Goal: Task Accomplishment & Management: Complete application form

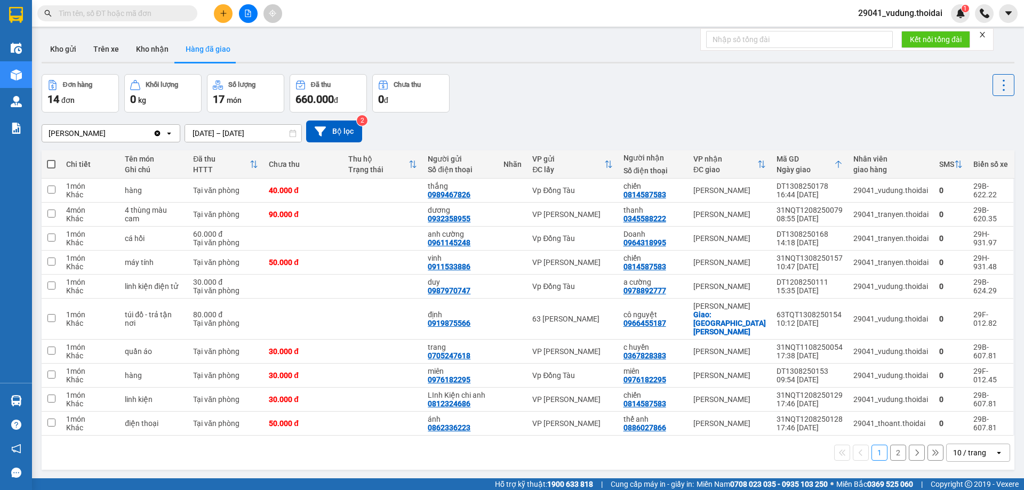
click at [218, 17] on button at bounding box center [223, 13] width 19 height 19
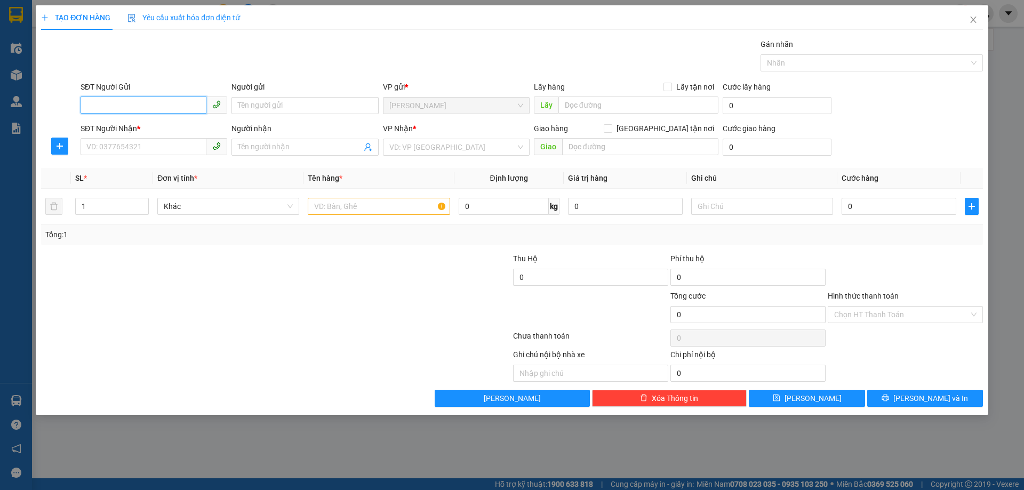
click at [154, 103] on input "SĐT Người Gửi" at bounding box center [144, 105] width 126 height 17
paste input "0939936998"
type input "0939936998"
drag, startPoint x: 158, startPoint y: 140, endPoint x: 156, endPoint y: 146, distance: 6.2
click at [157, 140] on input "SĐT Người Nhận *" at bounding box center [144, 146] width 126 height 17
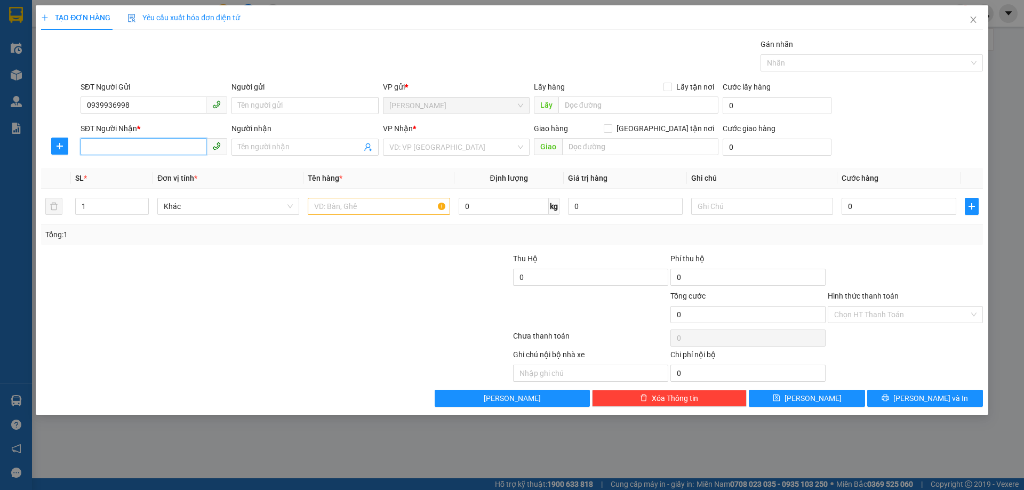
click at [156, 146] on input "SĐT Người Nhận *" at bounding box center [144, 146] width 126 height 17
paste input "0939936998"
type input "0939936998"
click at [155, 146] on input "0939936998" at bounding box center [144, 146] width 126 height 17
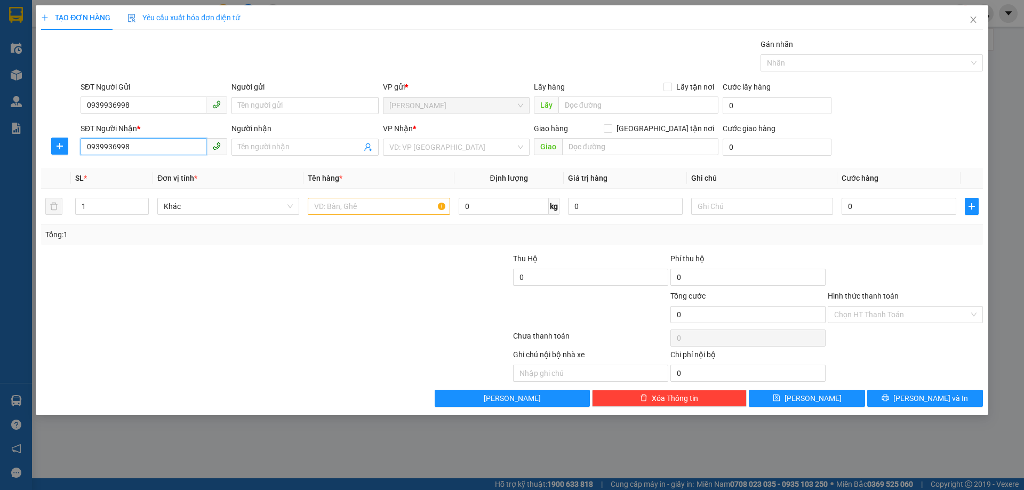
click at [155, 146] on input "0939936998" at bounding box center [144, 146] width 126 height 17
click at [147, 139] on input "SĐT Người Nhận *" at bounding box center [144, 146] width 126 height 17
type input "0962242162"
click at [279, 143] on input "Người nhận" at bounding box center [299, 147] width 123 height 12
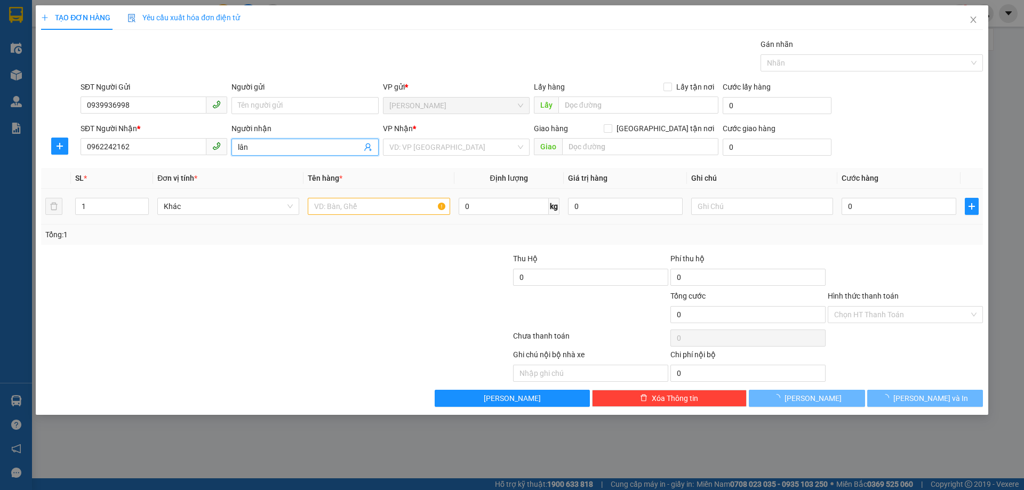
type input "lân"
click at [373, 193] on td at bounding box center [379, 207] width 150 height 36
click at [371, 201] on input "text" at bounding box center [379, 206] width 142 height 17
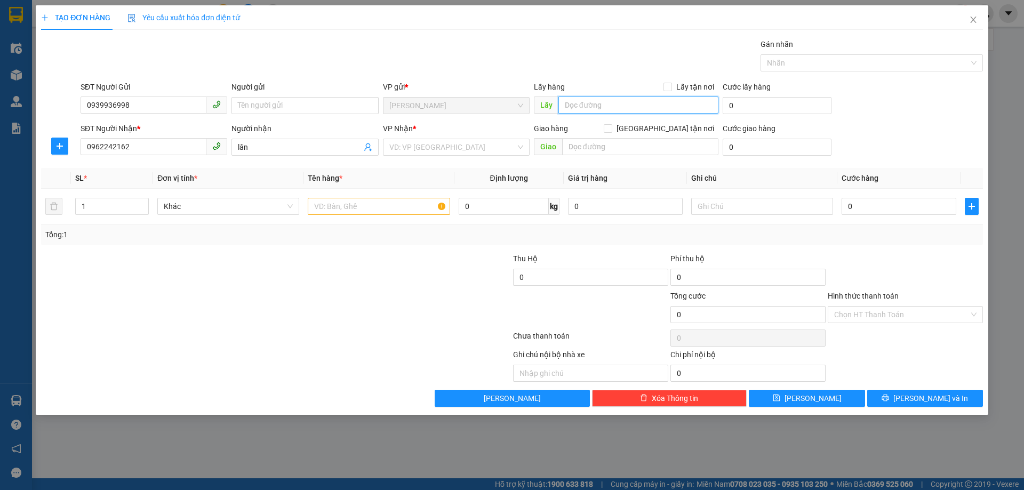
click at [601, 111] on input "text" at bounding box center [639, 105] width 160 height 17
type input "44ltk"
click at [593, 138] on div "Giao hàng [GEOGRAPHIC_DATA] tận nơi" at bounding box center [626, 131] width 185 height 16
click at [670, 89] on input "Lấy tận nơi" at bounding box center [667, 86] width 7 height 7
checkbox input "true"
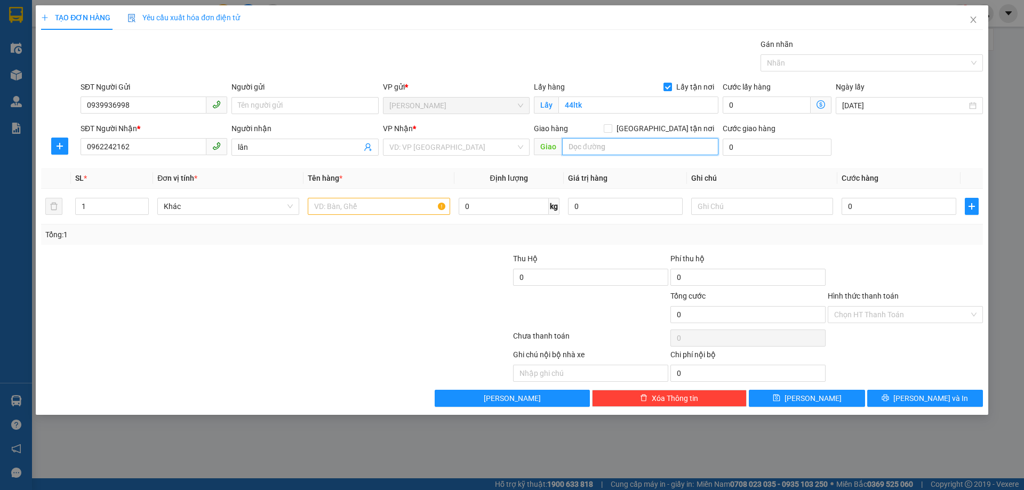
click at [601, 143] on input "text" at bounding box center [640, 146] width 156 height 17
type input "bễn xe mới vĩnh trụ"
click at [611, 130] on input "[GEOGRAPHIC_DATA] tận nơi" at bounding box center [607, 127] width 7 height 7
checkbox input "true"
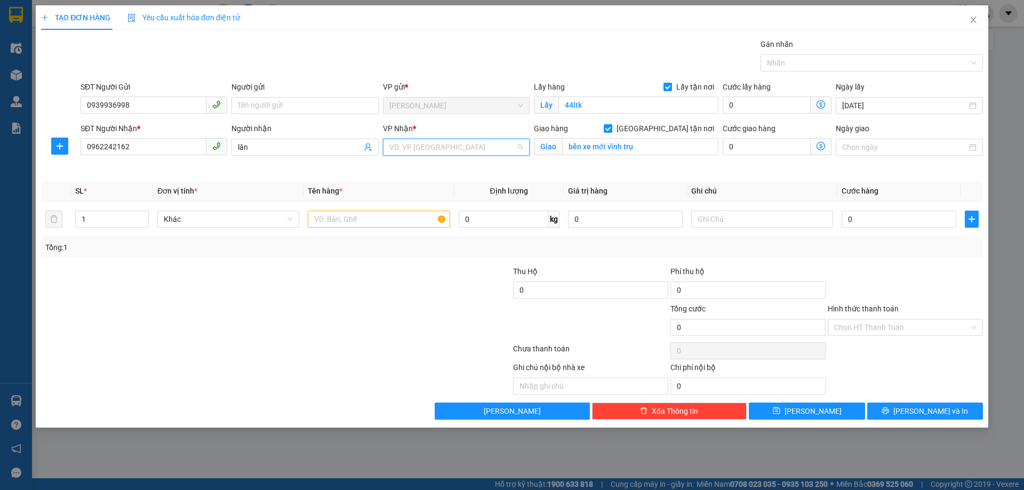
click at [419, 149] on input "search" at bounding box center [452, 147] width 126 height 16
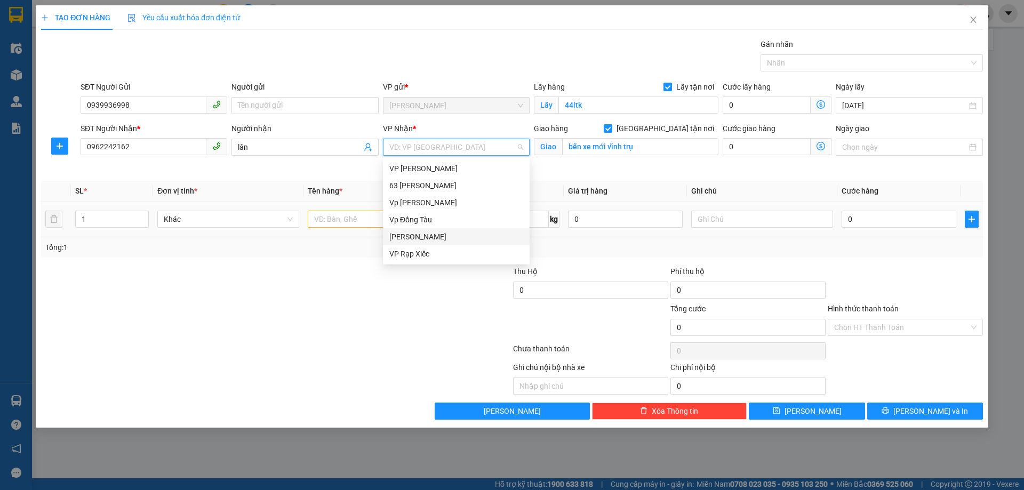
click at [418, 234] on div "[PERSON_NAME]" at bounding box center [456, 237] width 134 height 12
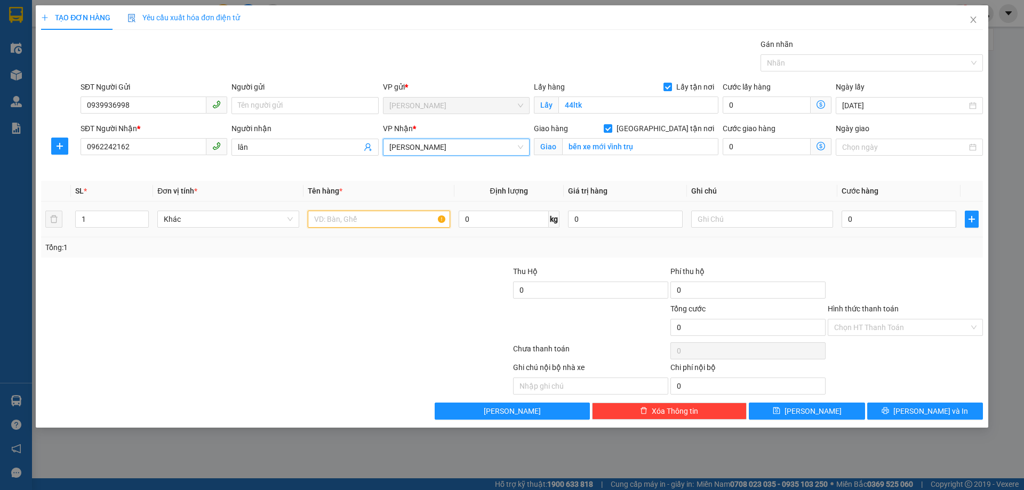
click at [368, 224] on input "text" at bounding box center [379, 219] width 142 height 17
type input "d"
type input "điện thoại giao tận nơi"
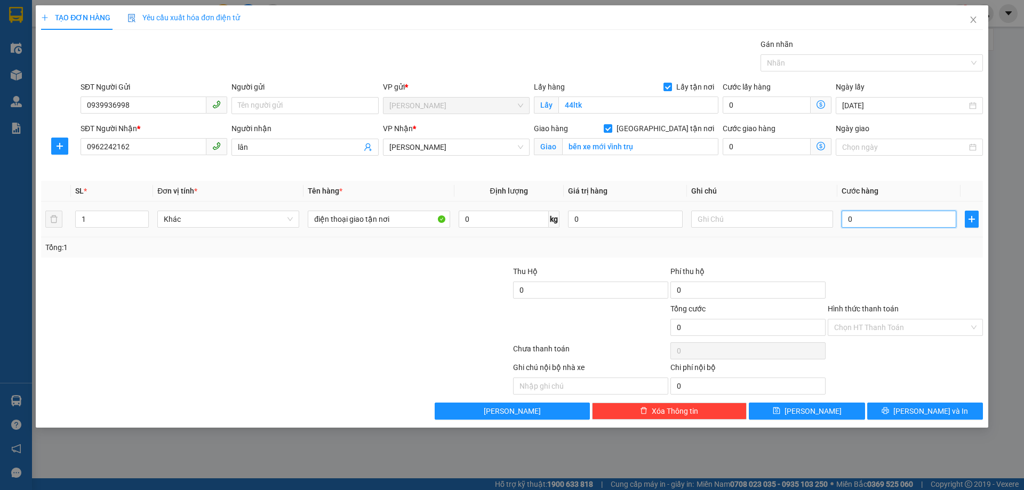
click at [873, 224] on input "0" at bounding box center [899, 219] width 115 height 17
type input "1"
type input "10"
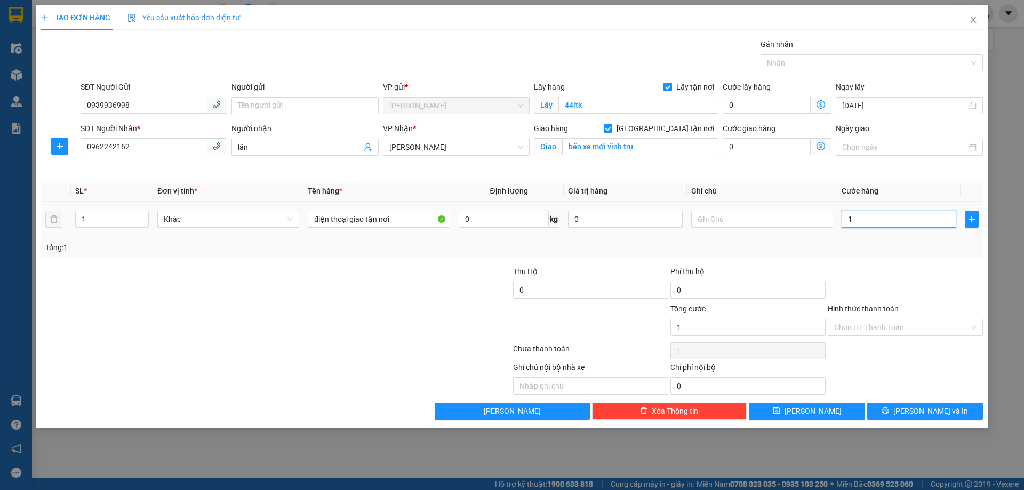
type input "10"
type input "100"
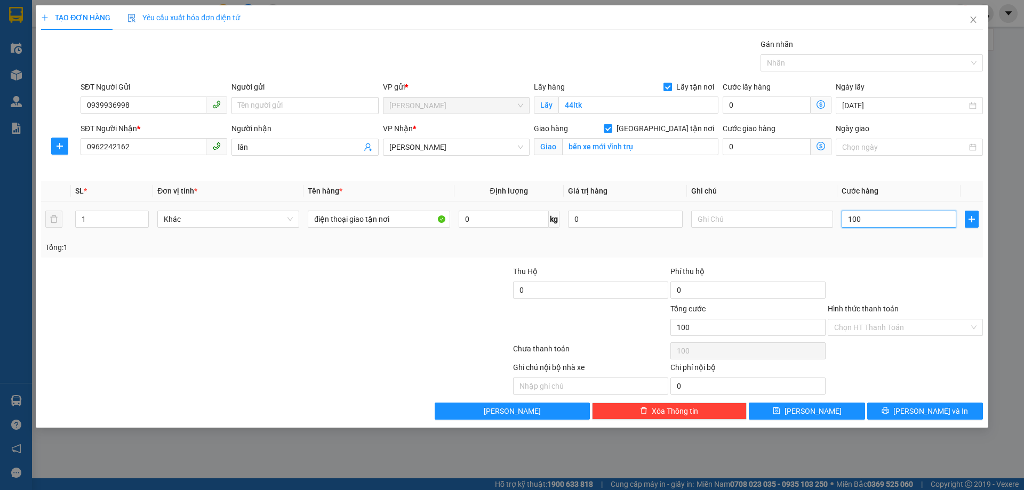
type input "1.000"
type input "10.000"
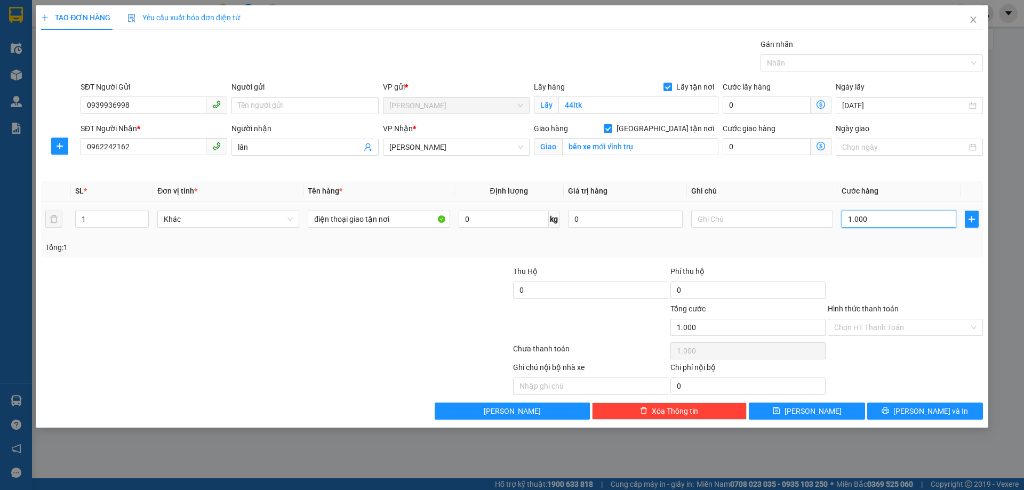
type input "10.000"
type input "100.000"
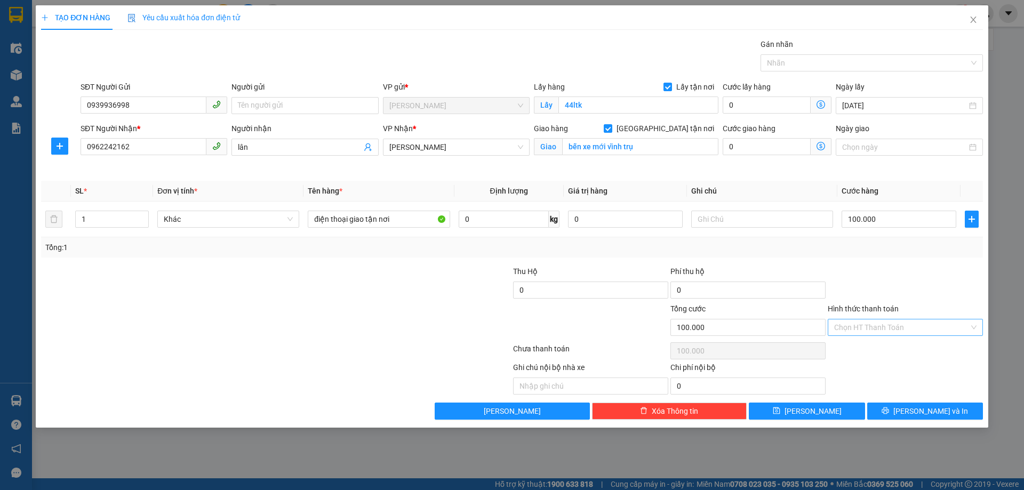
click at [862, 329] on input "Hình thức thanh toán" at bounding box center [901, 328] width 135 height 16
click at [860, 345] on div "Tại văn phòng" at bounding box center [905, 349] width 142 height 12
type input "0"
click at [889, 412] on icon "printer" at bounding box center [885, 410] width 7 height 7
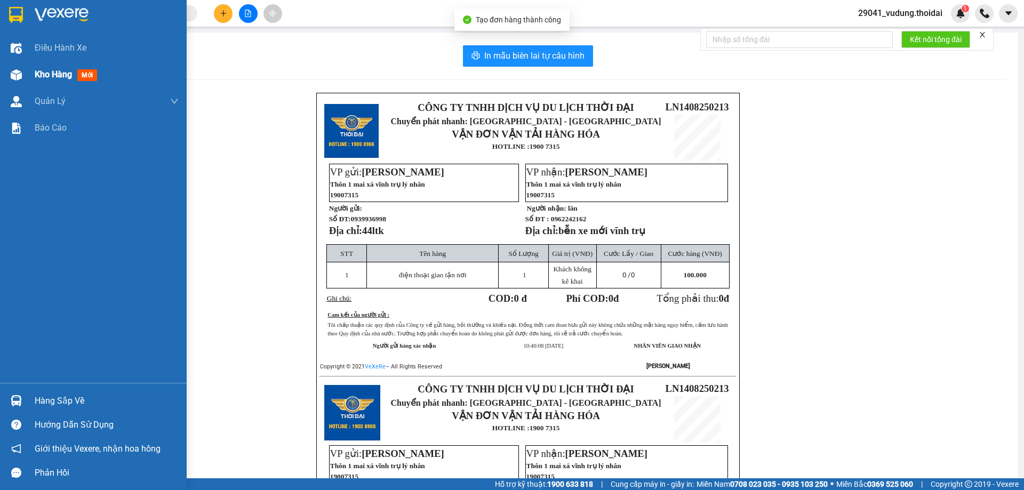
click at [38, 71] on span "Kho hàng" at bounding box center [53, 74] width 37 height 10
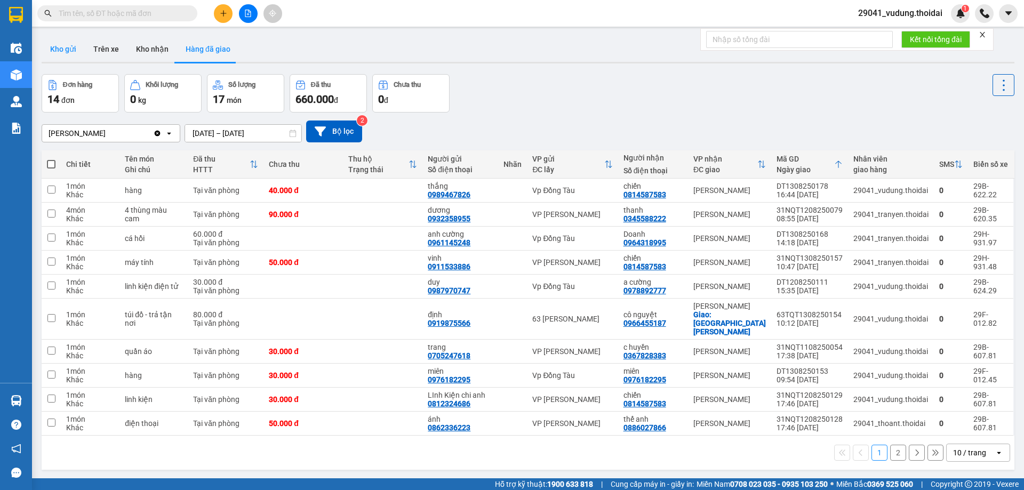
click at [67, 53] on button "Kho gửi" at bounding box center [63, 49] width 43 height 26
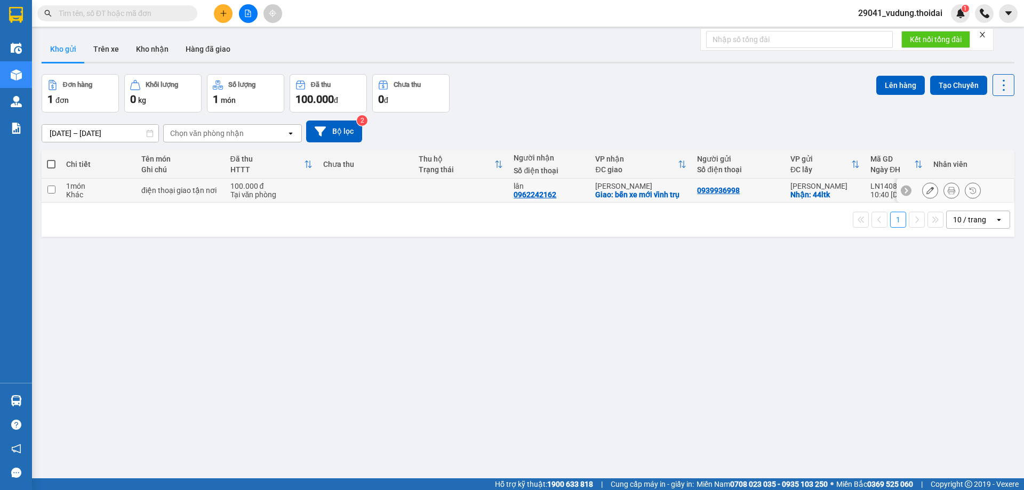
click at [52, 192] on input "checkbox" at bounding box center [51, 190] width 8 height 8
checkbox input "true"
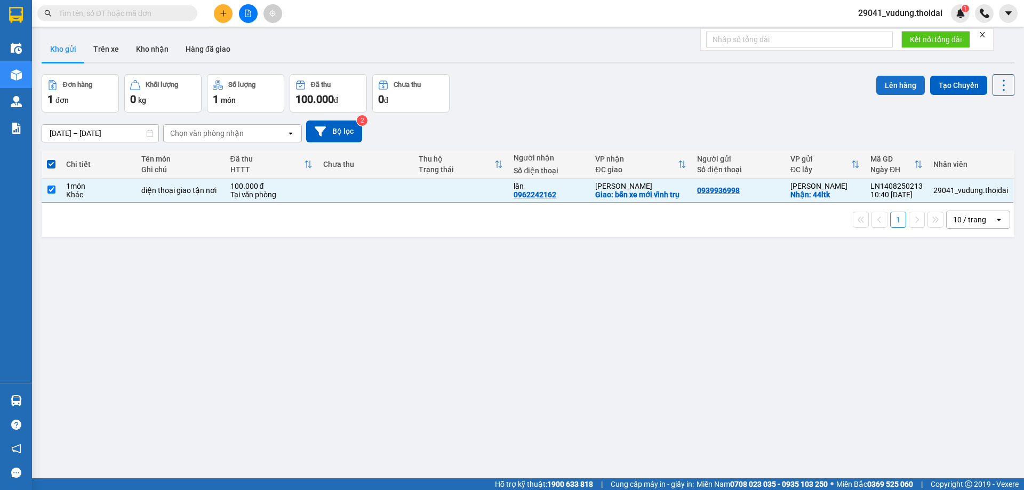
click at [888, 91] on button "Lên hàng" at bounding box center [900, 85] width 49 height 19
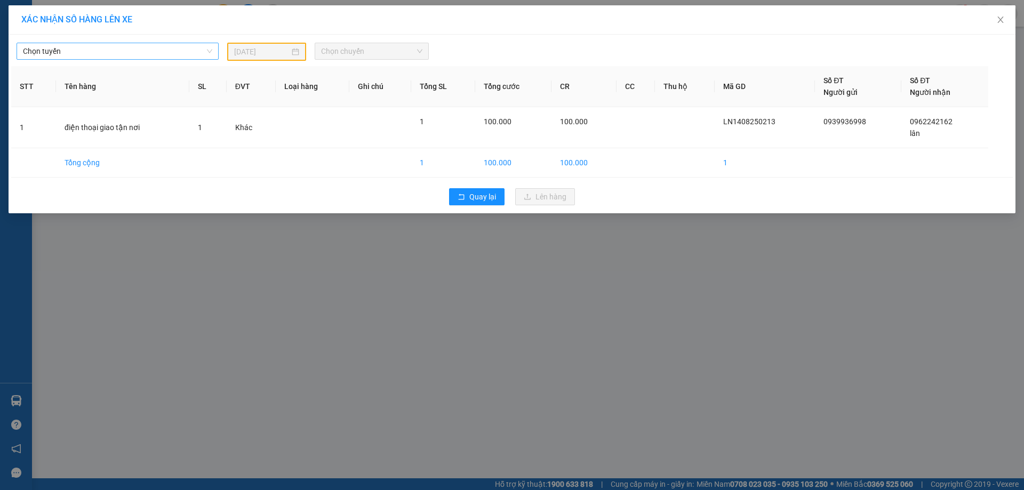
click at [127, 46] on span "Chọn tuyến" at bounding box center [117, 51] width 189 height 16
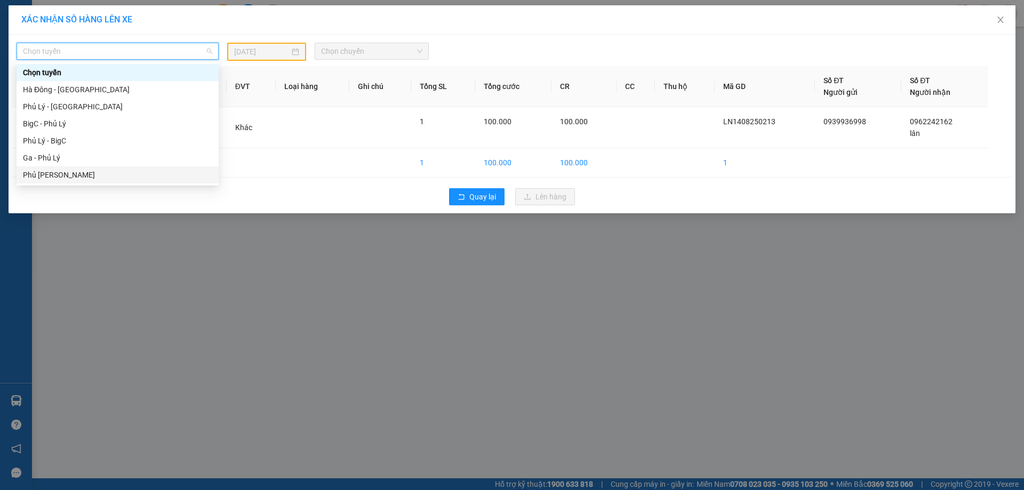
click at [67, 172] on div "Phủ [PERSON_NAME]" at bounding box center [117, 175] width 189 height 12
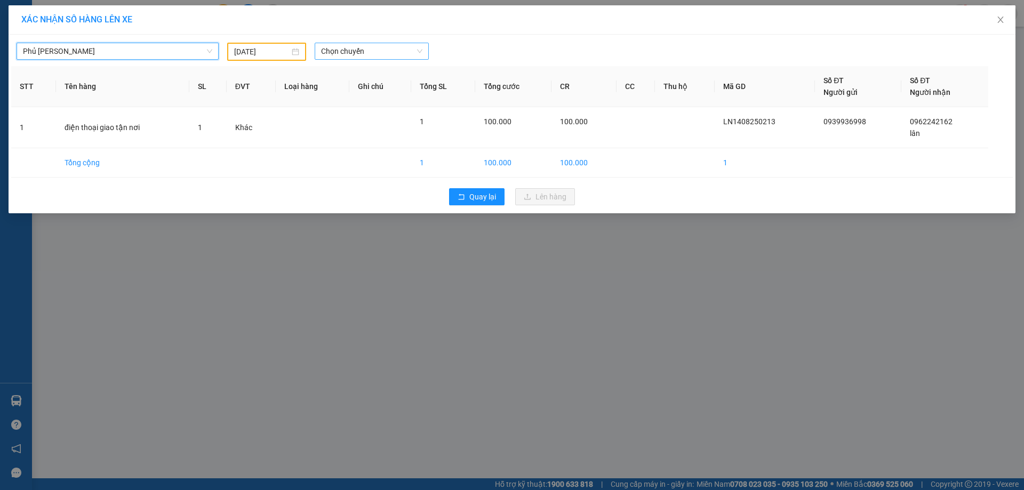
click at [340, 50] on span "Chọn chuyến" at bounding box center [371, 51] width 101 height 16
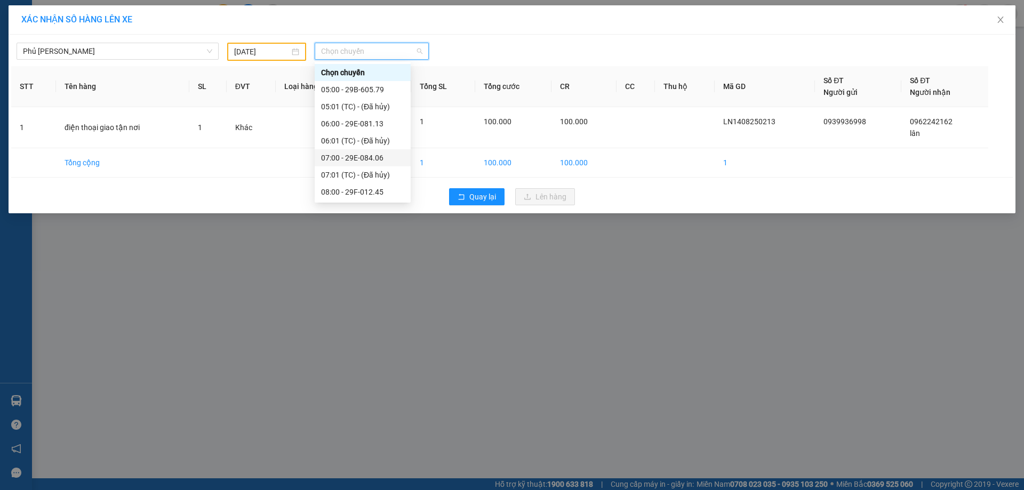
type input "4"
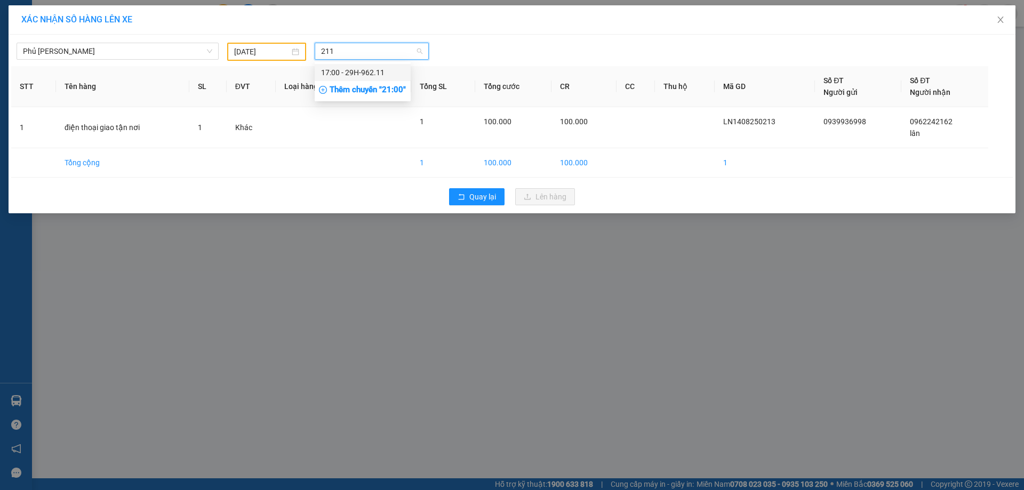
type input "211"
click at [244, 54] on input "[DATE]" at bounding box center [261, 52] width 55 height 12
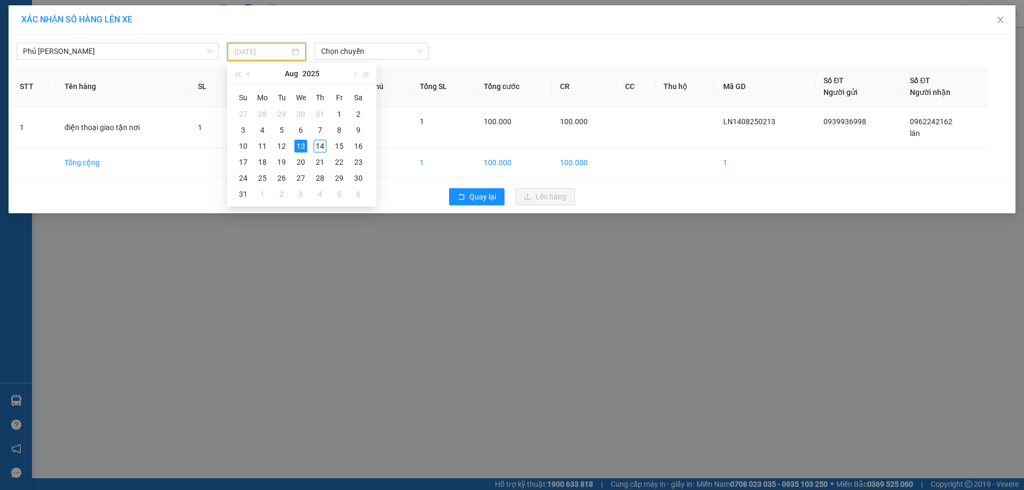
click at [318, 145] on div "14" at bounding box center [320, 146] width 13 height 13
type input "[DATE]"
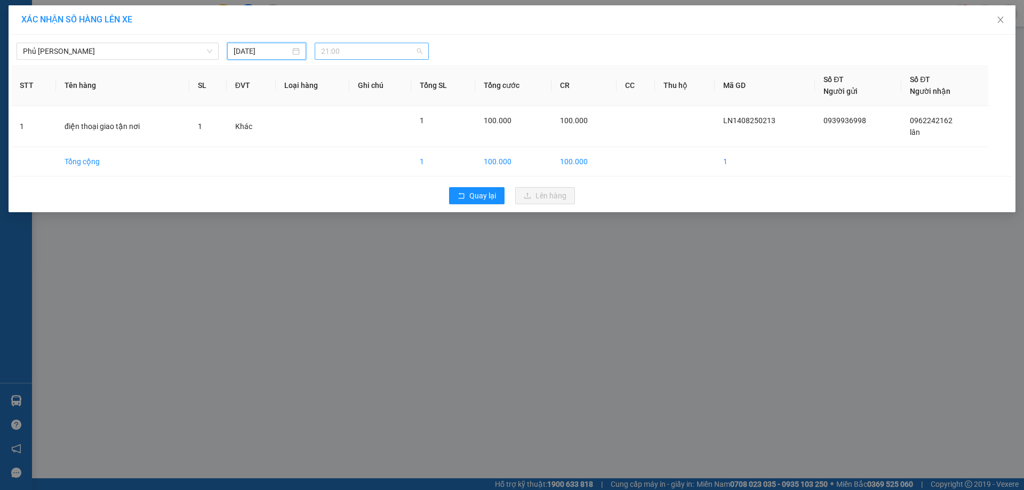
click at [357, 53] on span "21:00" at bounding box center [371, 51] width 101 height 16
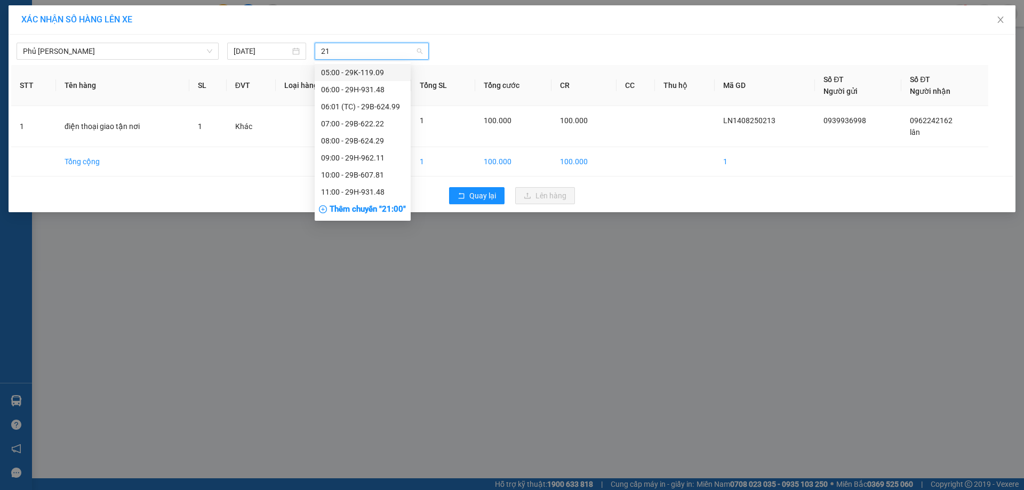
type input "211"
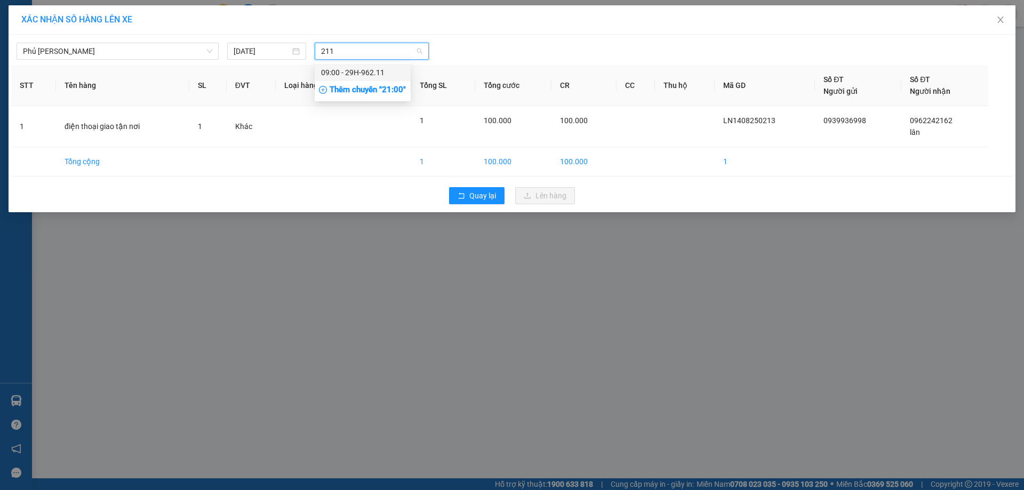
click at [359, 68] on div "09:00 - 29H-962.11" at bounding box center [362, 73] width 83 height 12
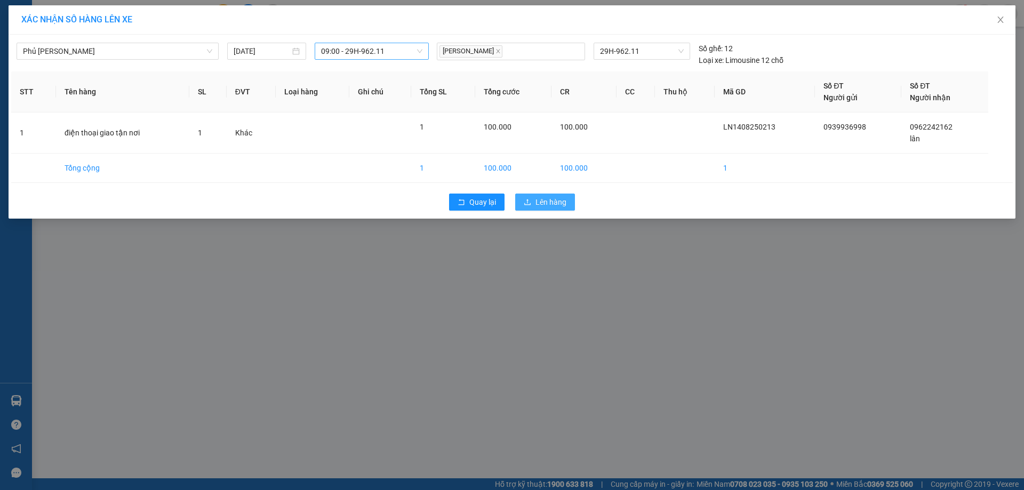
click at [548, 208] on span "Lên hàng" at bounding box center [551, 202] width 31 height 12
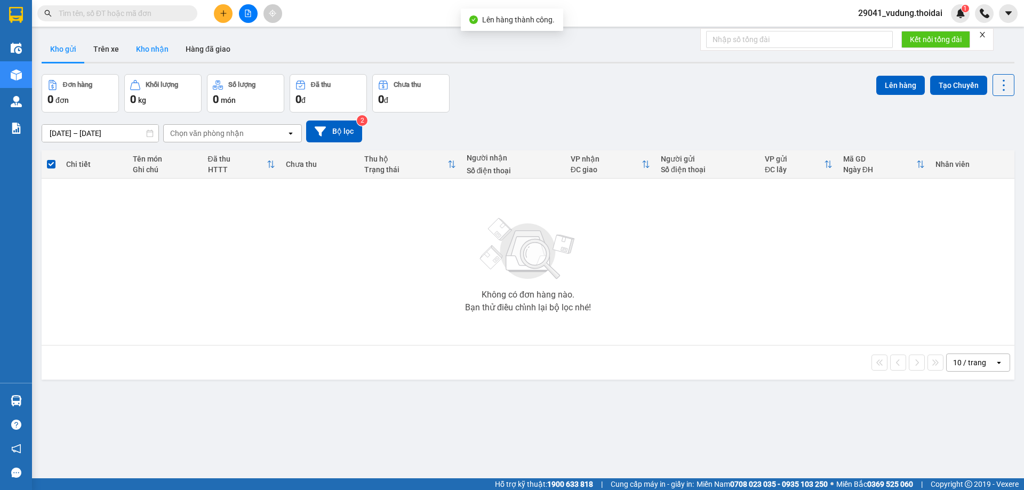
click at [158, 52] on button "Kho nhận" at bounding box center [152, 49] width 50 height 26
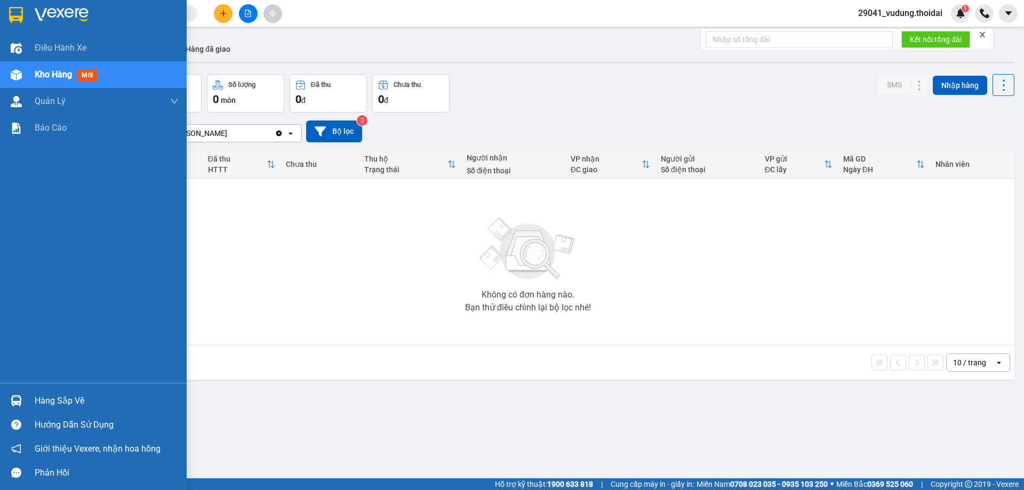
drag, startPoint x: 73, startPoint y: 397, endPoint x: 159, endPoint y: 436, distance: 95.0
click at [75, 399] on div "Hàng sắp về" at bounding box center [107, 401] width 144 height 16
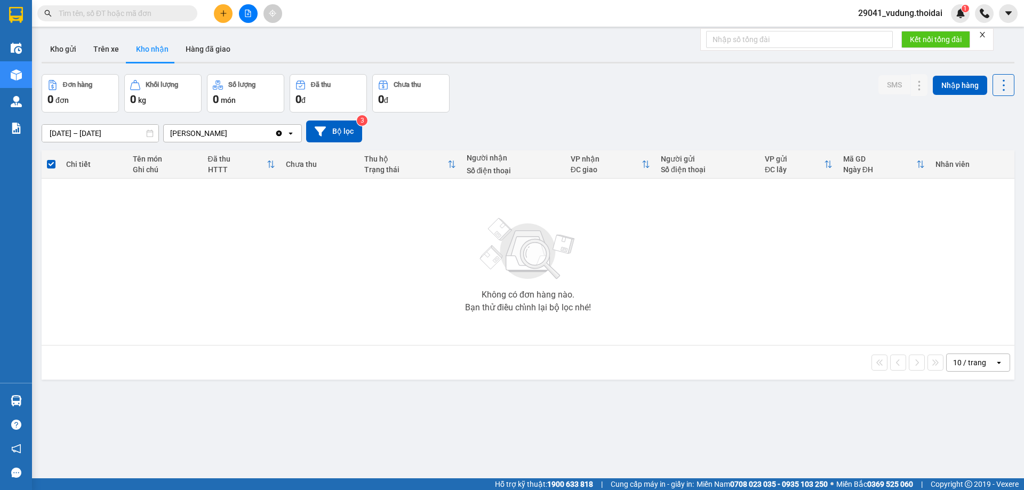
click at [591, 371] on section "Kết quả tìm kiếm ( 0 ) Bộ lọc No Data 29041_vudung.thoidai 1 Điều hành xe Kho h…" at bounding box center [512, 245] width 1024 height 490
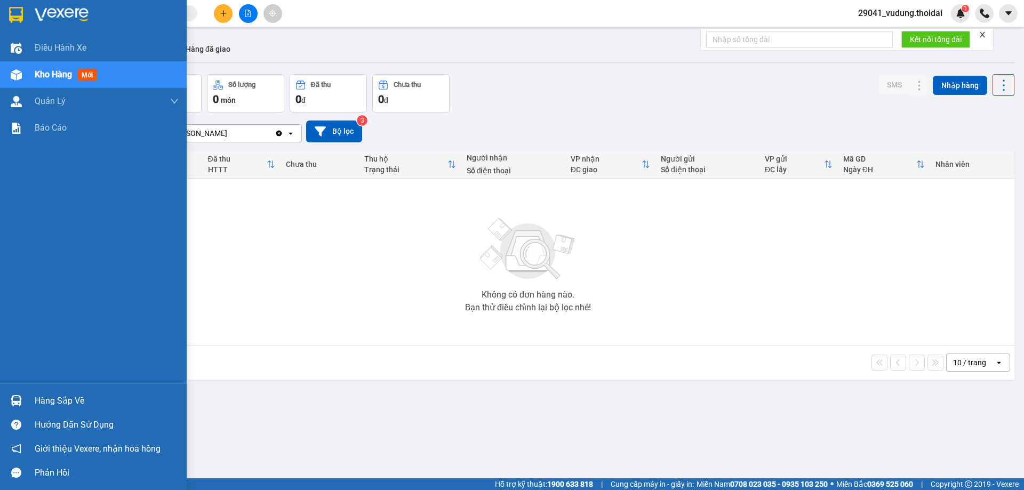
click at [70, 404] on div "Hàng sắp về" at bounding box center [107, 401] width 144 height 16
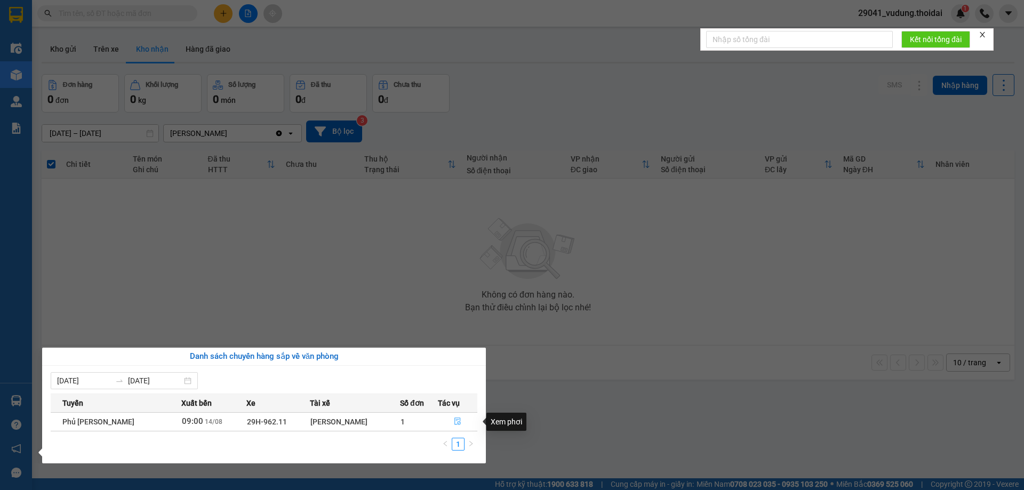
click at [458, 420] on icon "file-done" at bounding box center [457, 421] width 7 height 7
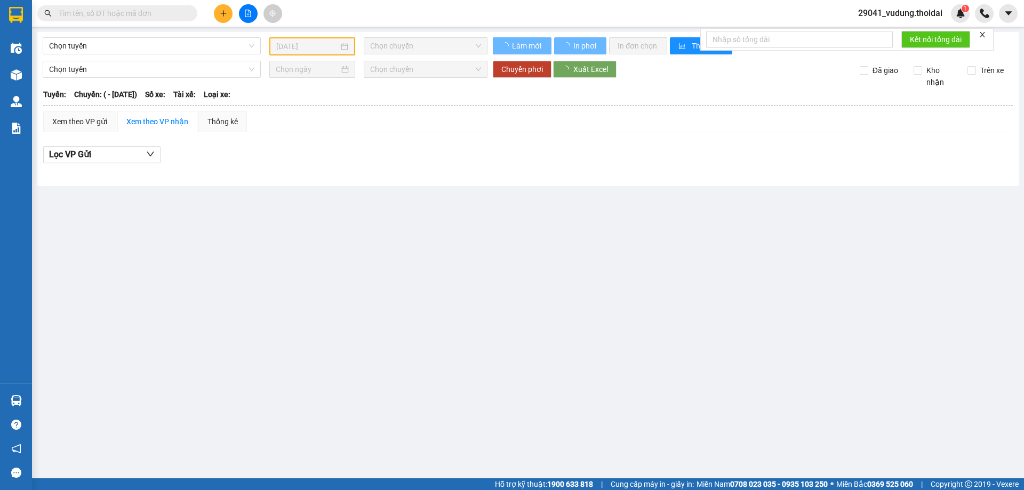
type input "[DATE]"
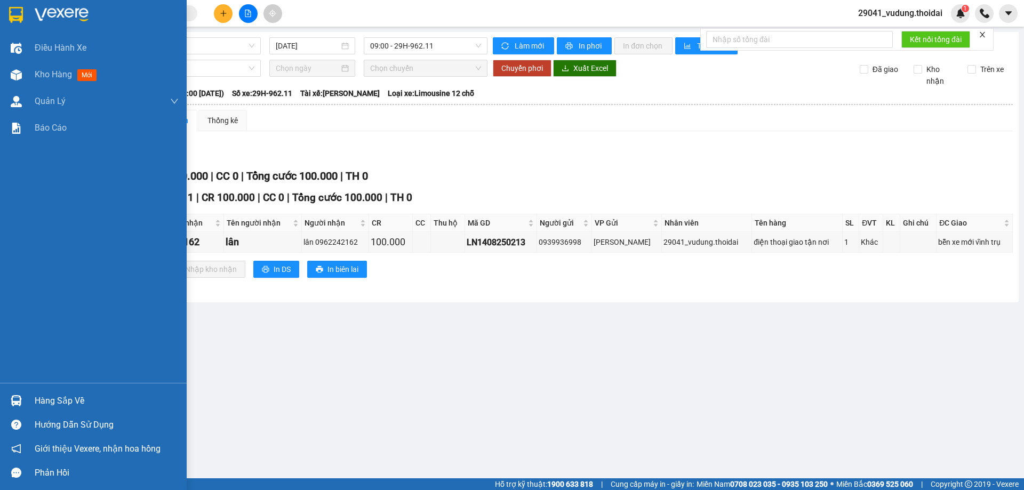
click at [71, 396] on div "Hàng sắp về" at bounding box center [107, 401] width 144 height 16
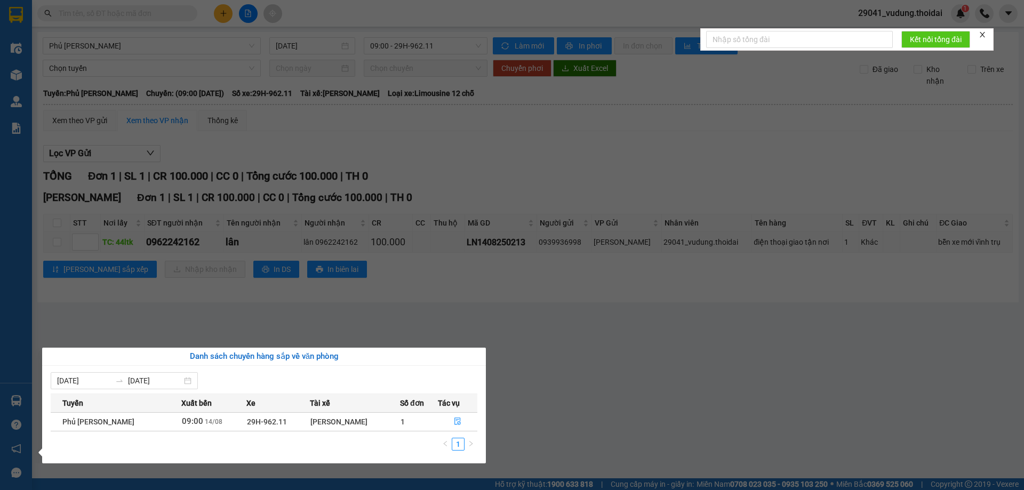
click at [679, 376] on section "Kết quả tìm kiếm ( 0 ) Bộ lọc No Data 29041_vudung.thoidai 1 Điều hành xe Kho h…" at bounding box center [512, 245] width 1024 height 490
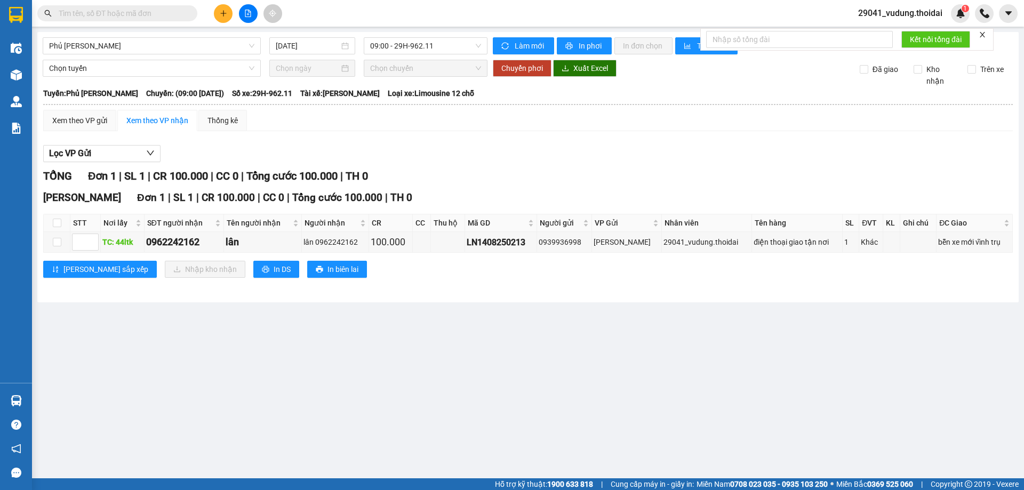
click at [224, 17] on button at bounding box center [223, 13] width 19 height 19
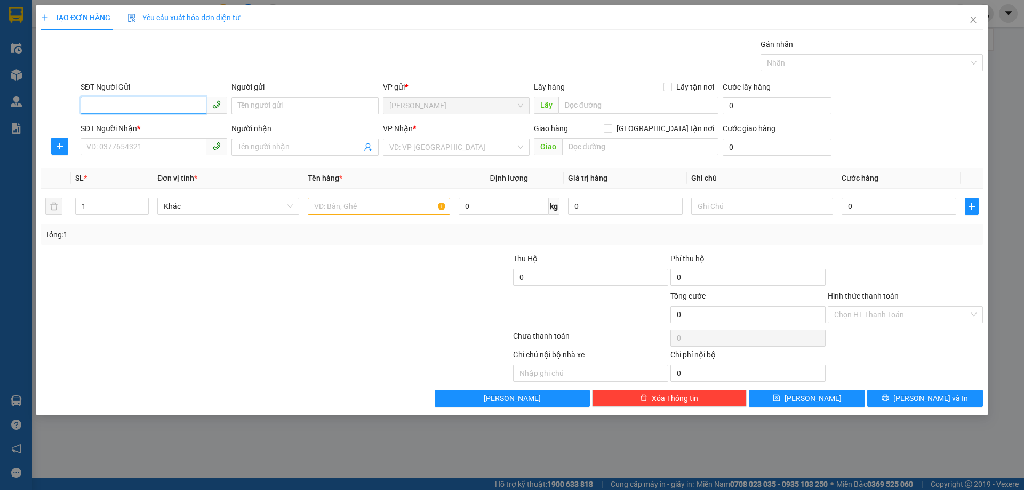
click at [124, 106] on input "SĐT Người Gửi" at bounding box center [144, 105] width 126 height 17
click at [151, 108] on input "SĐT Người Gửi" at bounding box center [144, 105] width 126 height 17
type input "0978575789"
click at [107, 129] on div "0978575789 - hậu" at bounding box center [154, 127] width 134 height 12
type input "hậu"
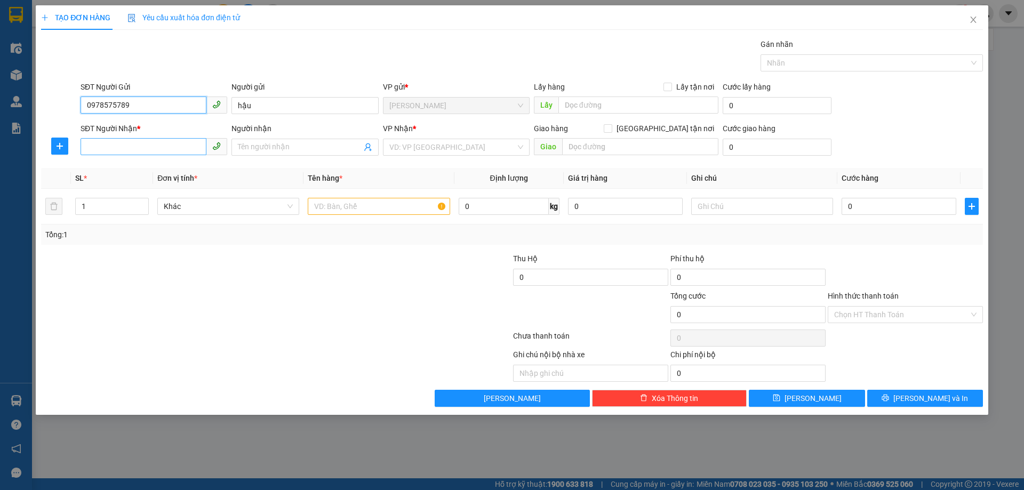
type input "0978575789"
click at [108, 149] on input "SĐT Người Nhận *" at bounding box center [144, 146] width 126 height 17
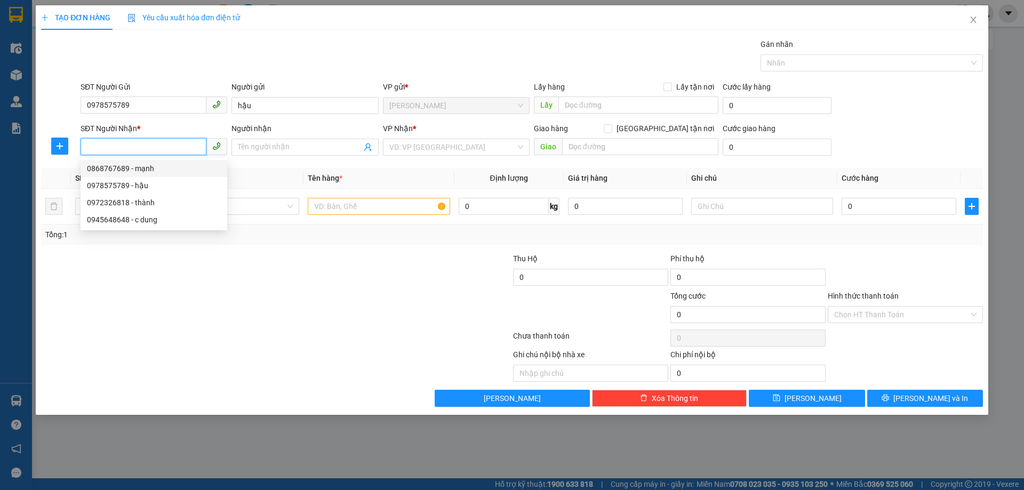
click at [131, 151] on input "SĐT Người Nhận *" at bounding box center [144, 146] width 126 height 17
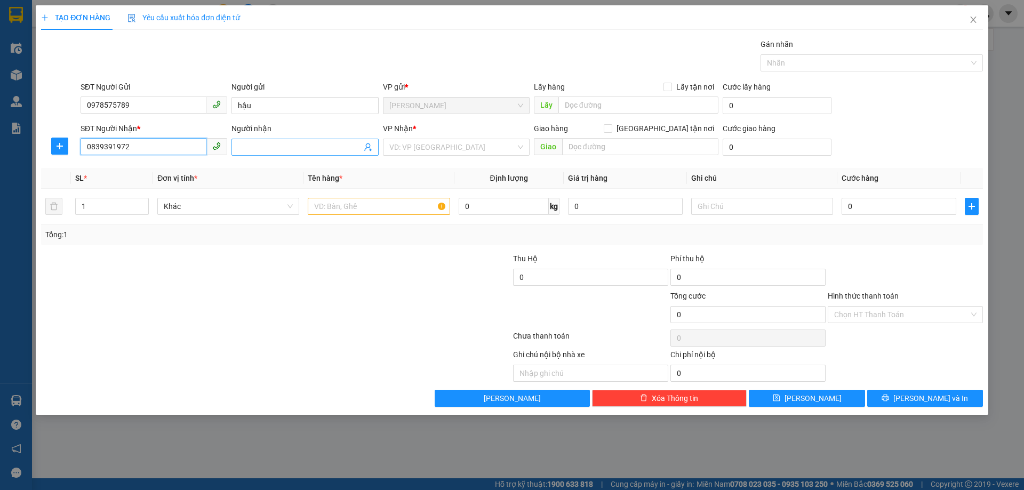
type input "0839391972"
click at [278, 150] on input "Người nhận" at bounding box center [299, 147] width 123 height 12
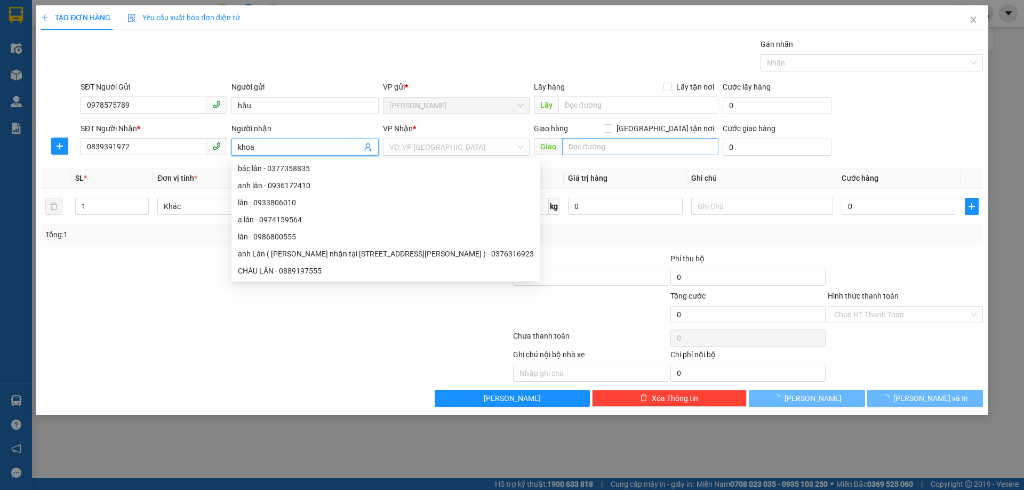
type input "khoa"
click at [596, 148] on input "text" at bounding box center [640, 146] width 156 height 17
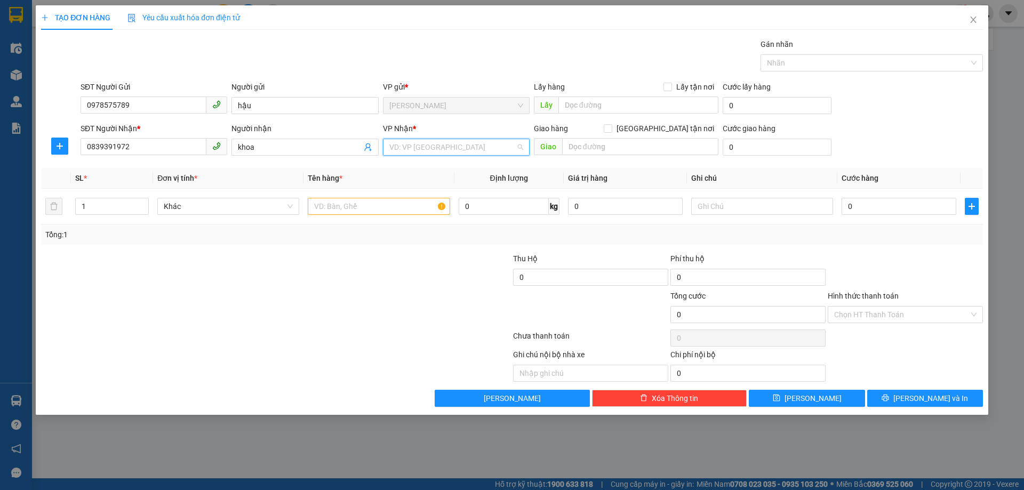
click at [416, 150] on input "search" at bounding box center [452, 147] width 126 height 16
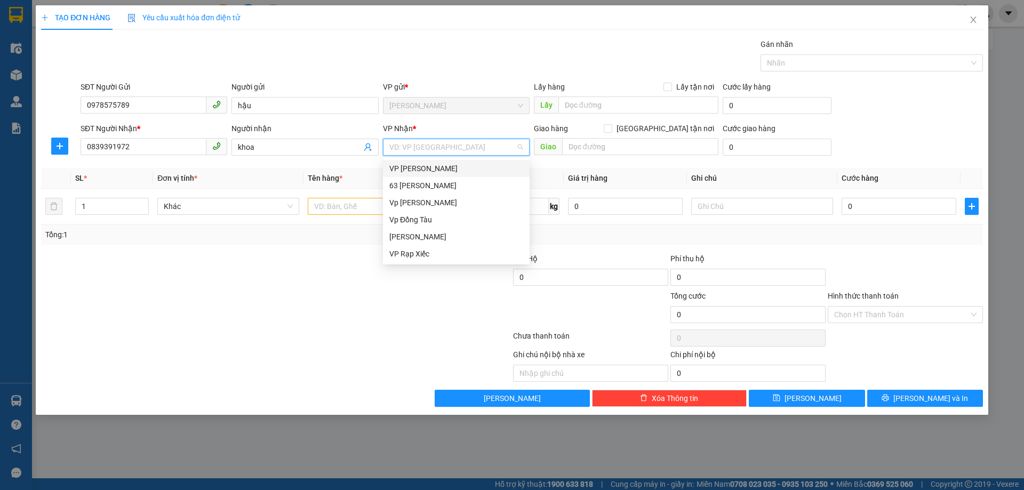
click at [426, 173] on div "VP [PERSON_NAME]" at bounding box center [456, 169] width 134 height 12
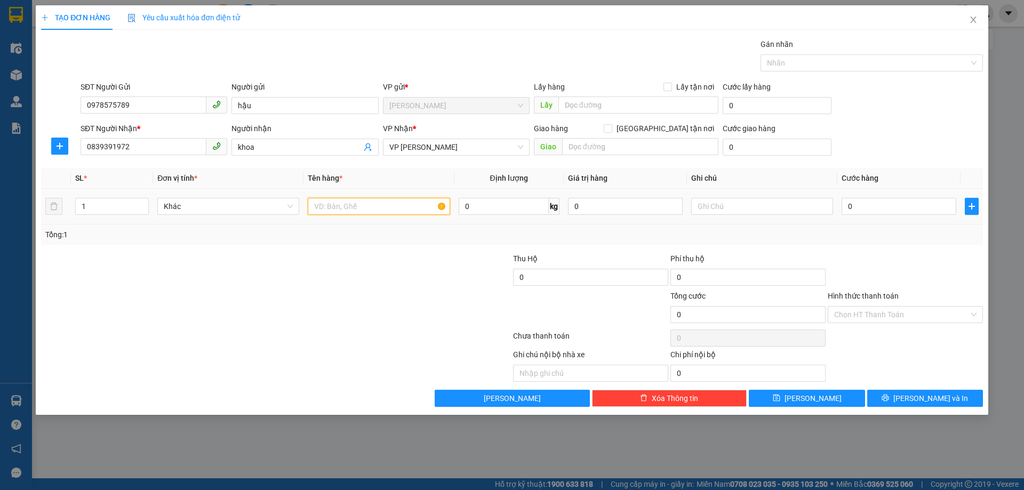
click at [360, 207] on input "text" at bounding box center [379, 206] width 142 height 17
type input "hồ sơ"
click at [870, 210] on input "0" at bounding box center [899, 206] width 115 height 17
type input "3"
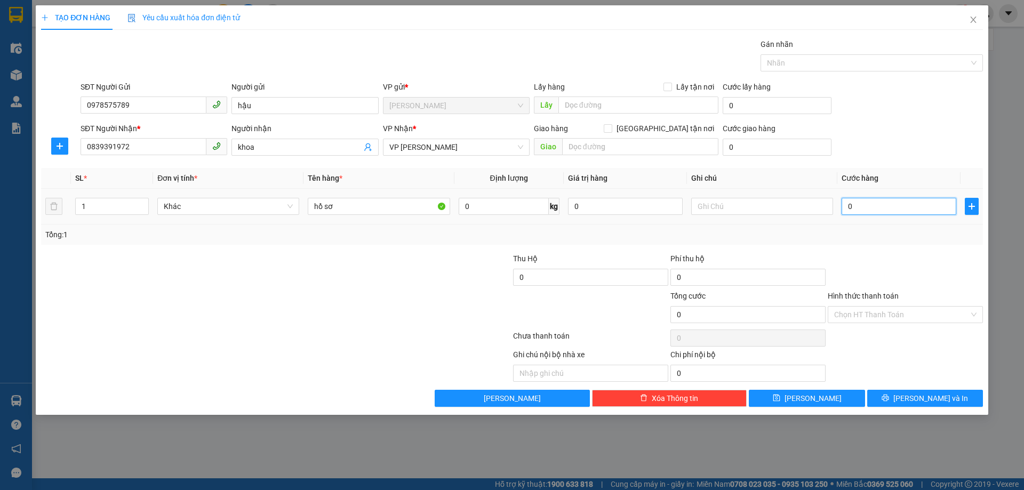
type input "3"
type input "30"
type input "300"
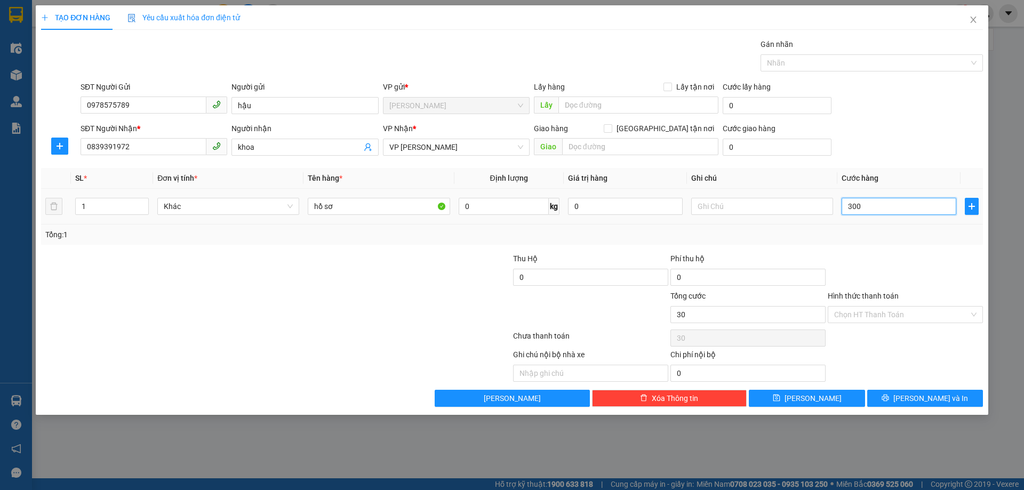
type input "300"
type input "3.000"
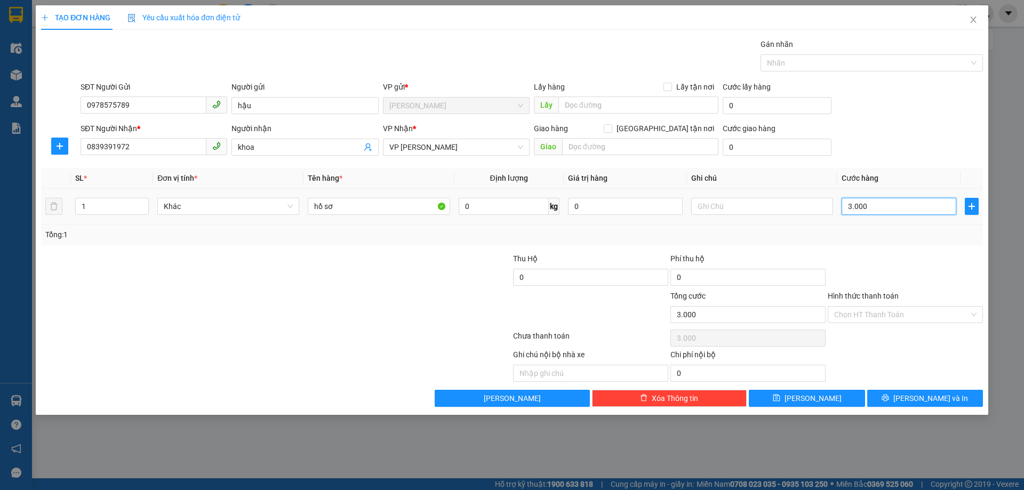
type input "30.000"
click at [898, 317] on input "Hình thức thanh toán" at bounding box center [901, 315] width 135 height 16
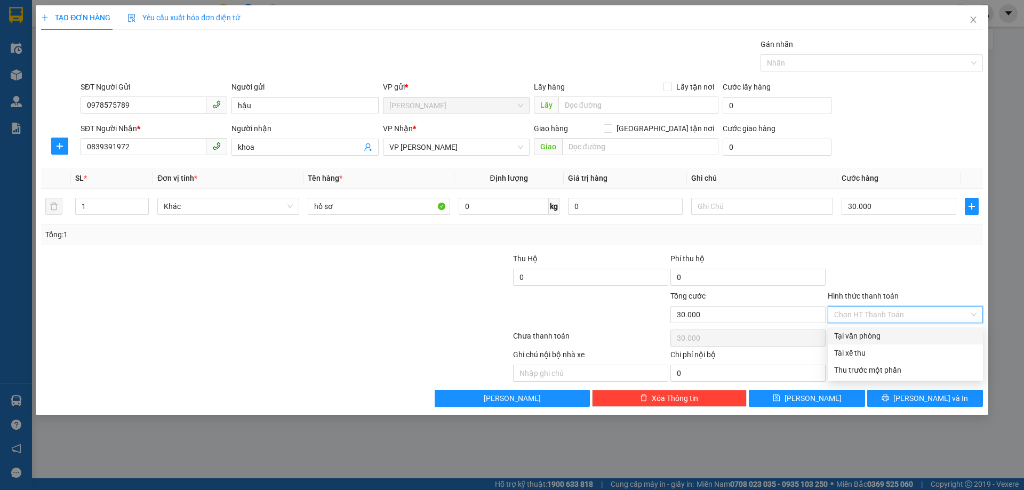
click at [885, 340] on div "Tại văn phòng" at bounding box center [905, 336] width 142 height 12
type input "0"
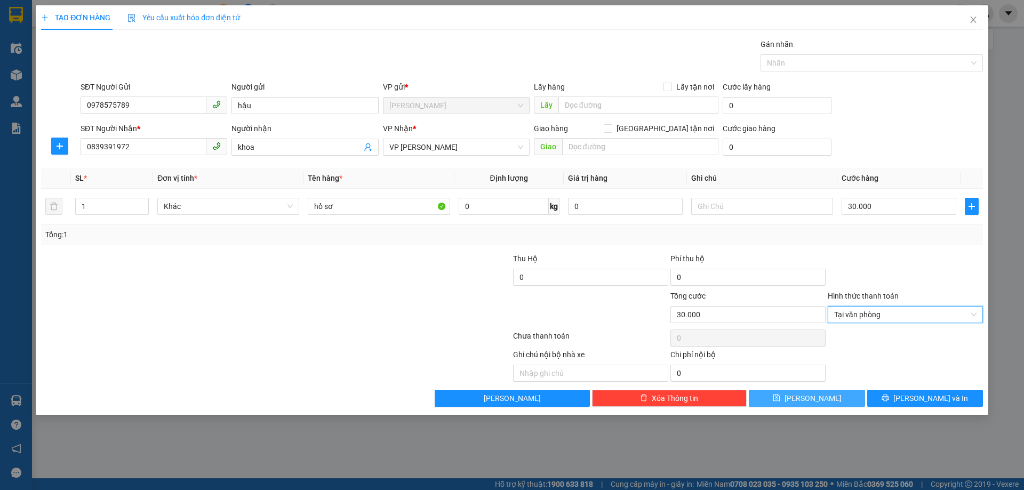
click at [780, 402] on span "save" at bounding box center [776, 398] width 7 height 9
type input "0"
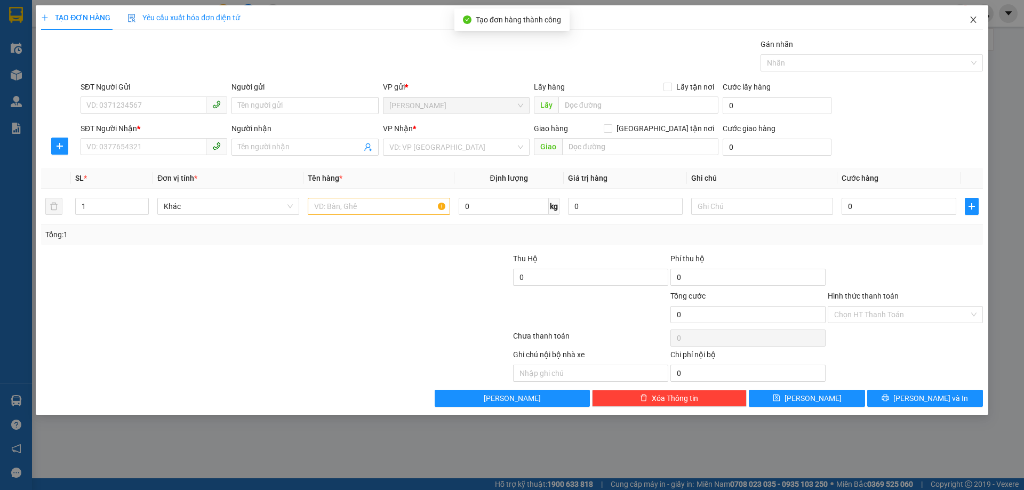
click at [975, 23] on icon "close" at bounding box center [973, 19] width 9 height 9
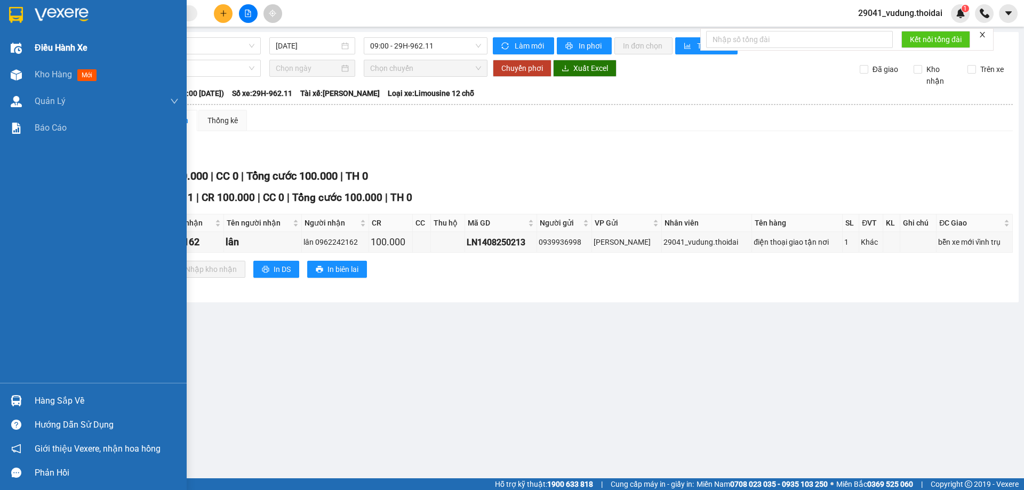
click at [50, 53] on span "Điều hành xe" at bounding box center [61, 47] width 53 height 13
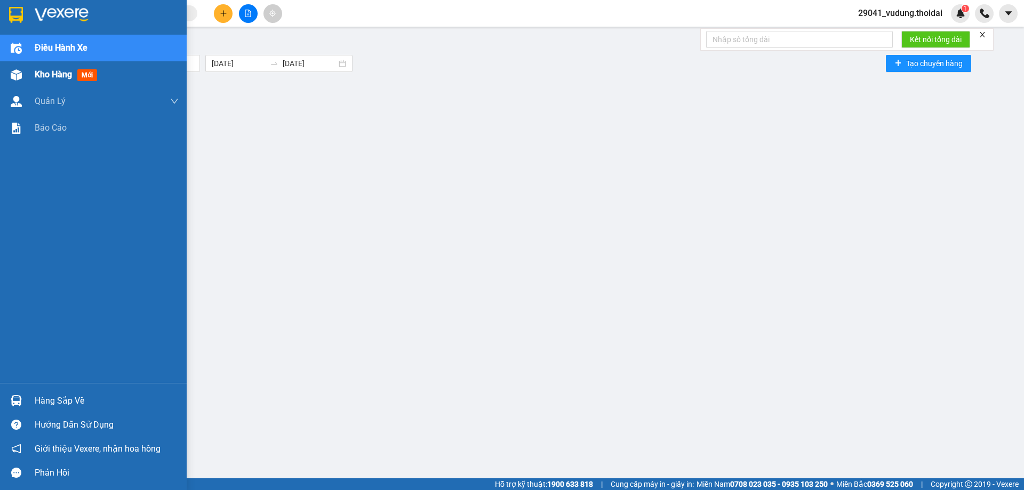
click at [51, 74] on span "Kho hàng" at bounding box center [53, 74] width 37 height 10
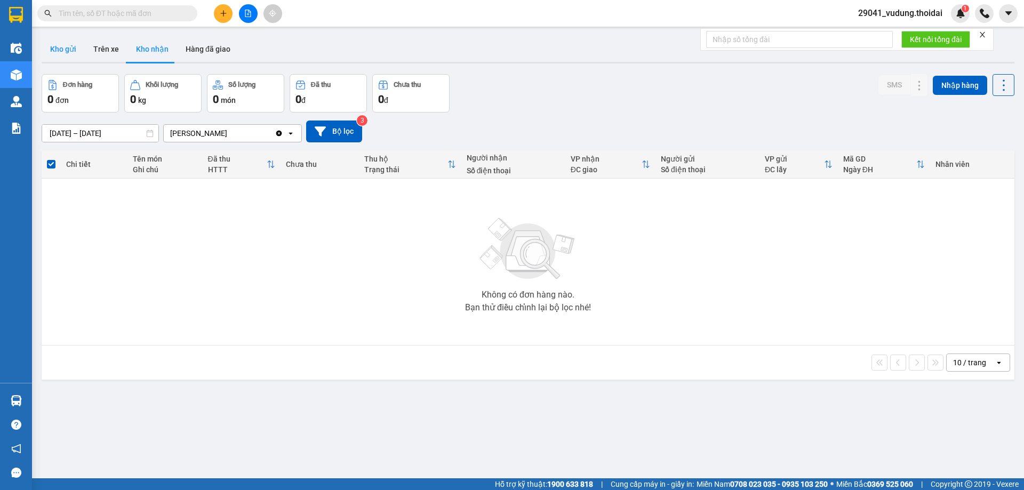
click at [70, 51] on button "Kho gửi" at bounding box center [63, 49] width 43 height 26
